Goal: Task Accomplishment & Management: Use online tool/utility

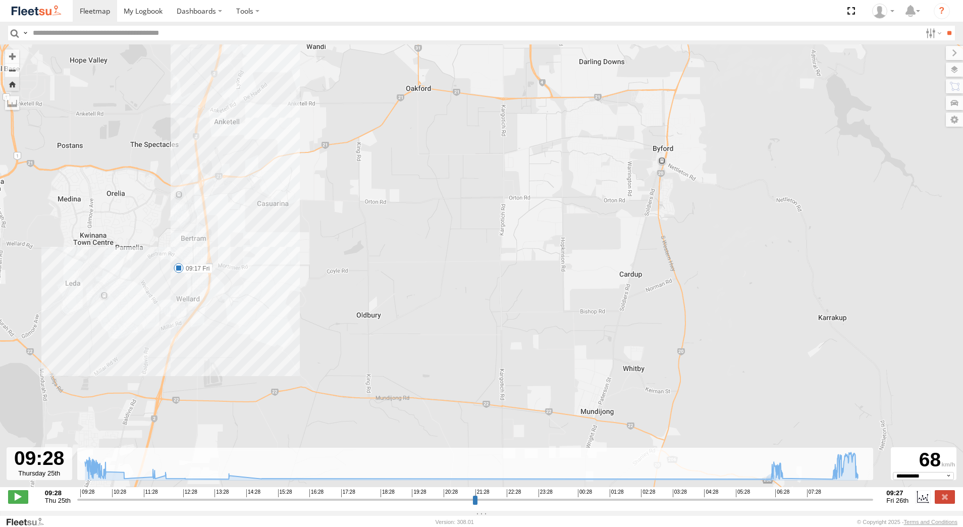
select select "**********"
click at [950, 508] on div "**********" at bounding box center [481, 497] width 963 height 21
click at [947, 504] on div "09:28 Thu 25th Created with Highcharts 6.0.7 [DOMAIN_NAME] 09:28 10:28 11:28 12…" at bounding box center [481, 496] width 947 height 15
click at [951, 503] on label at bounding box center [945, 496] width 20 height 13
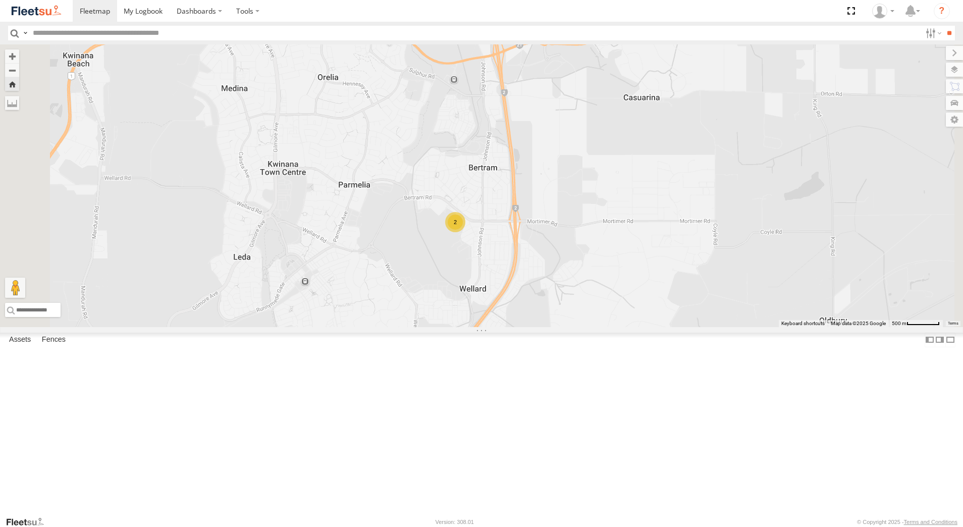
click at [0, 0] on div "Dispatch" at bounding box center [0, 0] width 0 height 0
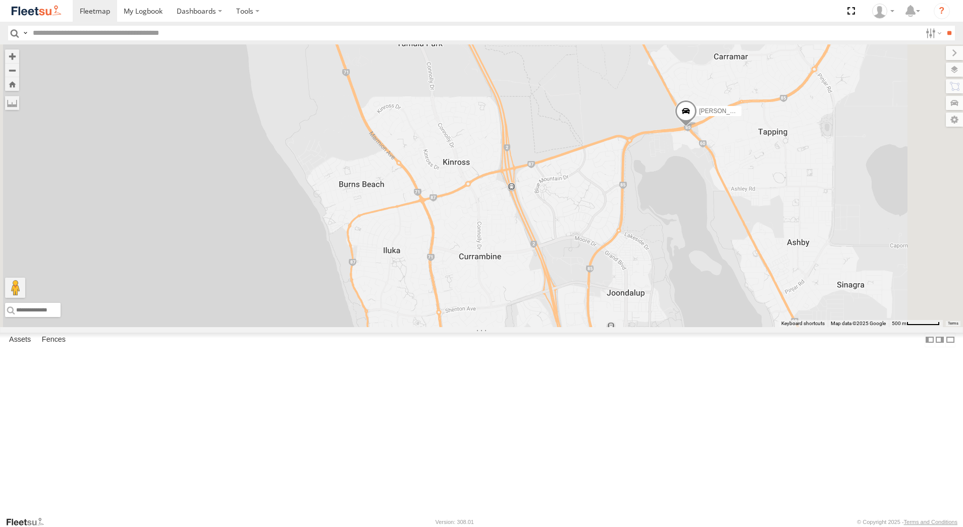
click at [0, 0] on div "[PERSON_NAME] - 1GOI925 -" at bounding box center [0, 0] width 0 height 0
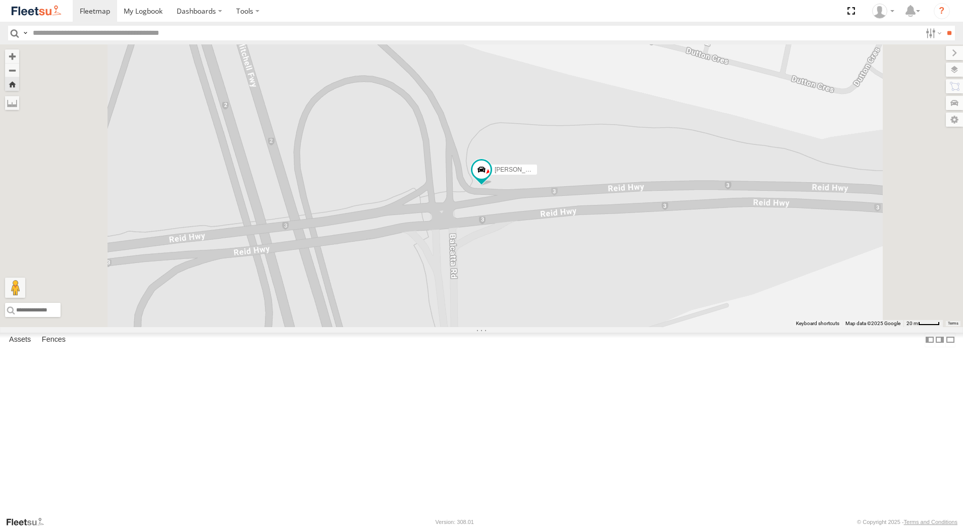
click at [0, 0] on div "Stone Truck - 1EQX550" at bounding box center [0, 0] width 0 height 0
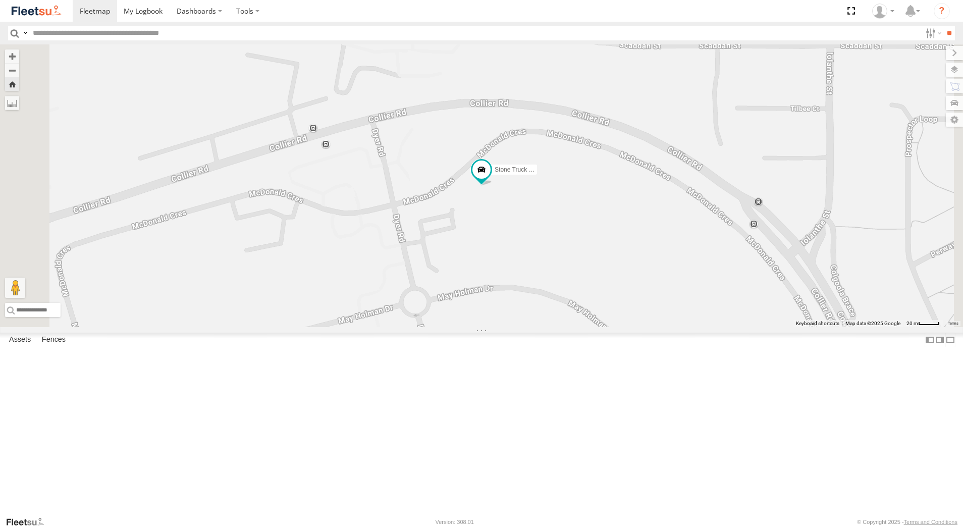
click at [0, 0] on div "[PERSON_NAME] - 1GOI925 -" at bounding box center [0, 0] width 0 height 0
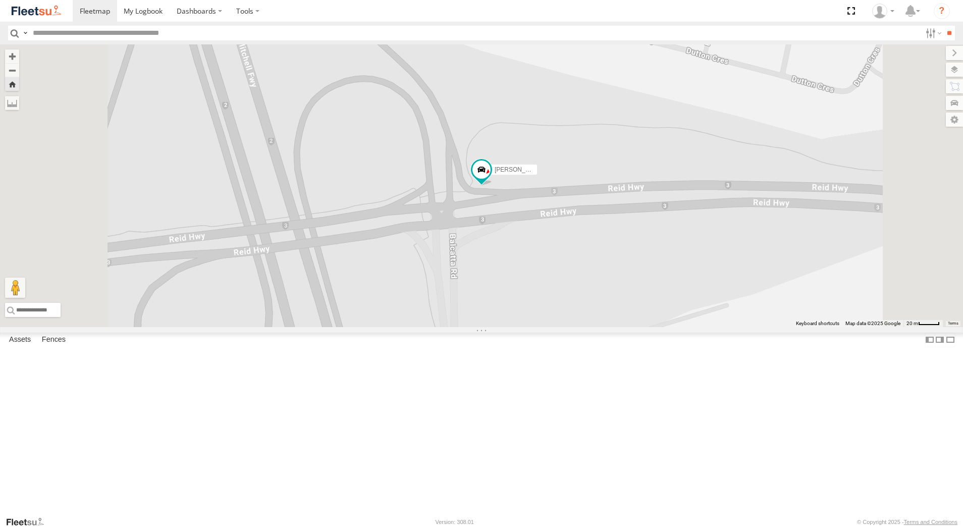
scroll to position [101, 0]
click at [0, 0] on div "[PERSON_NAME] - 1GOI926 - 0475 377 301" at bounding box center [0, 0] width 0 height 0
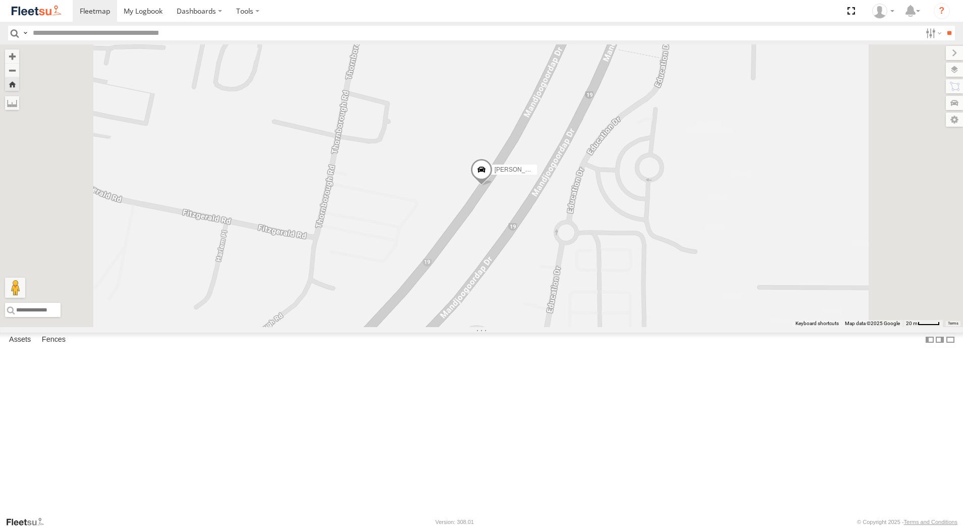
scroll to position [454, 0]
click at [0, 0] on div "[PERSON_NAME] - 1IJS864" at bounding box center [0, 0] width 0 height 0
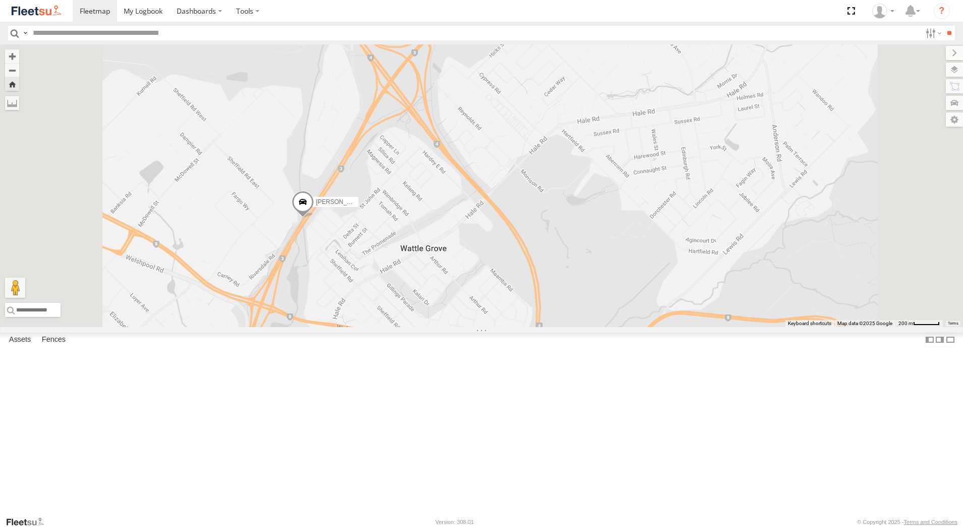
click at [314, 218] on span at bounding box center [303, 204] width 22 height 27
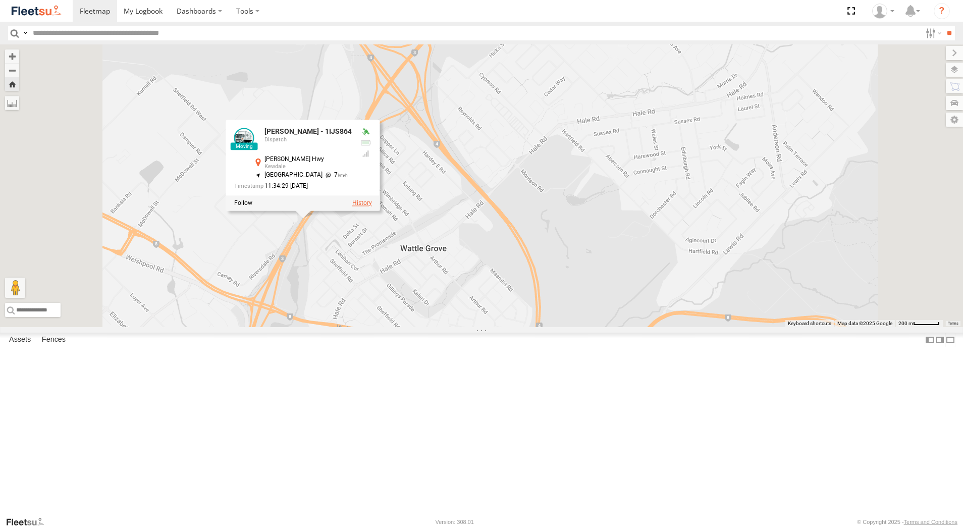
click at [372, 206] on label at bounding box center [362, 202] width 20 height 7
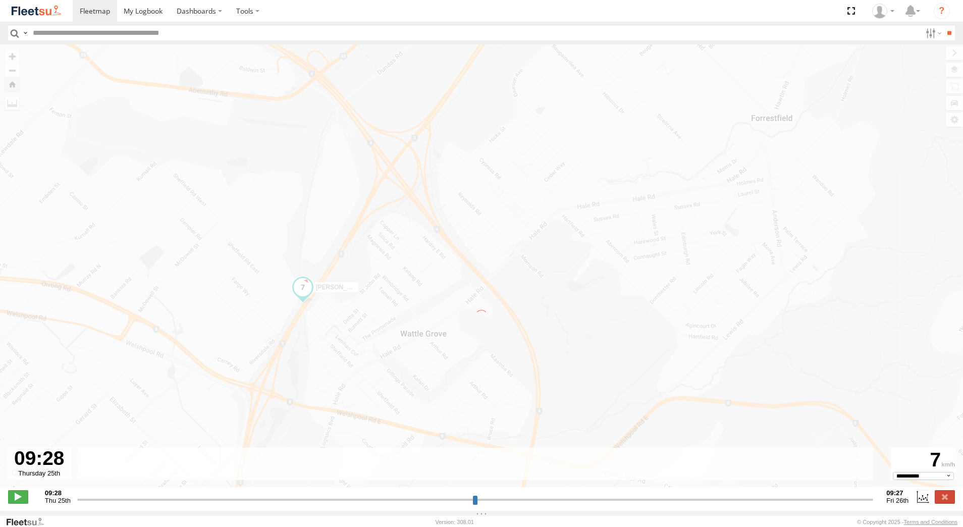
type input "**********"
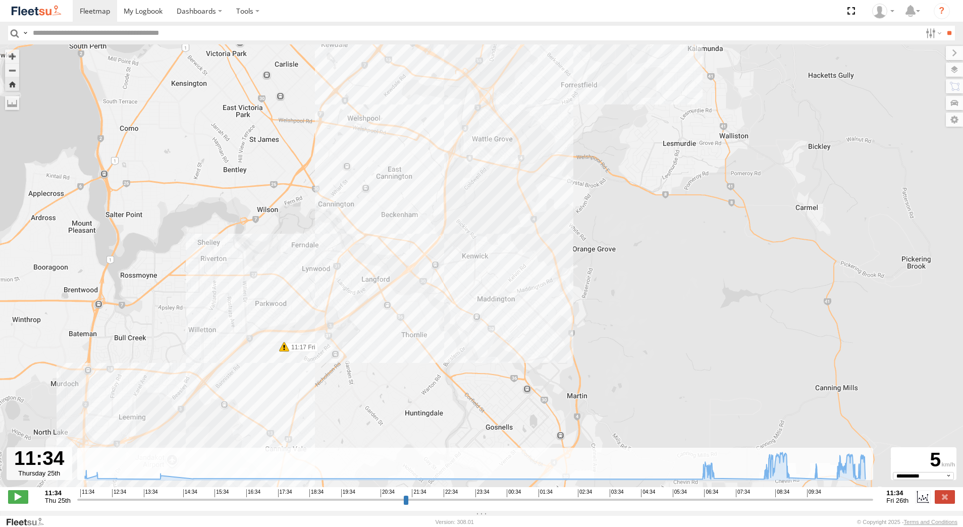
drag, startPoint x: 380, startPoint y: 351, endPoint x: 415, endPoint y: 198, distance: 156.8
click at [415, 199] on div "[PERSON_NAME] - 1IJS864 06:55 Fri 09:17 Fri 10:06 Fri 10:47 Fri 11:17 Fri" at bounding box center [481, 270] width 963 height 453
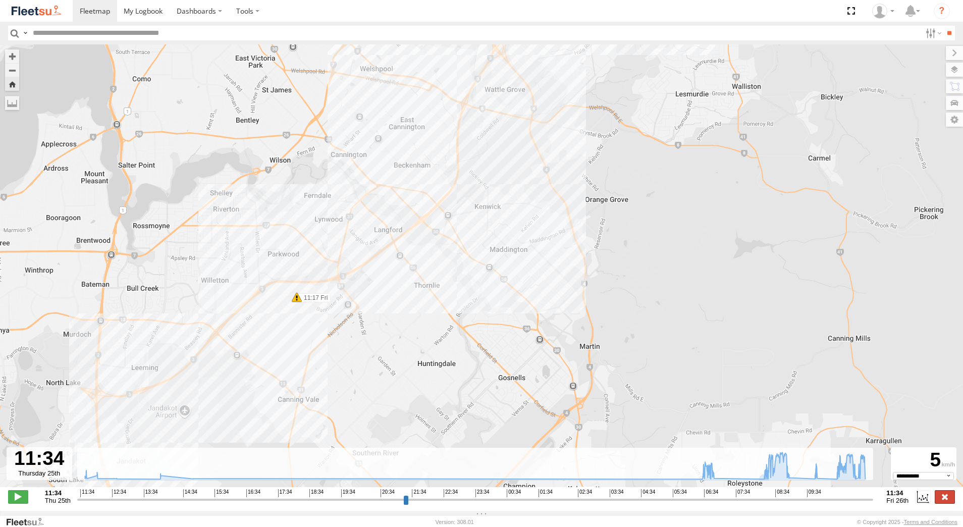
click at [941, 495] on label at bounding box center [945, 496] width 20 height 13
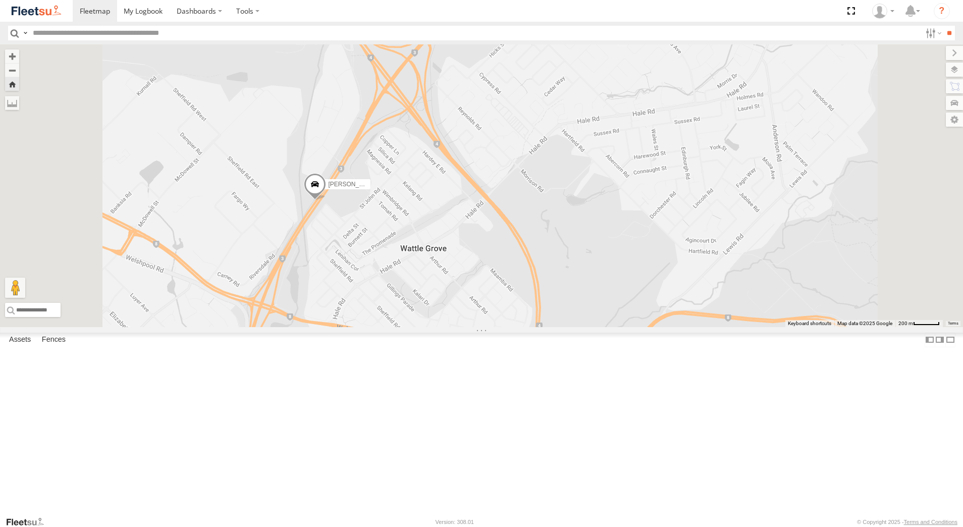
scroll to position [0, 0]
